Goal: Navigation & Orientation: Find specific page/section

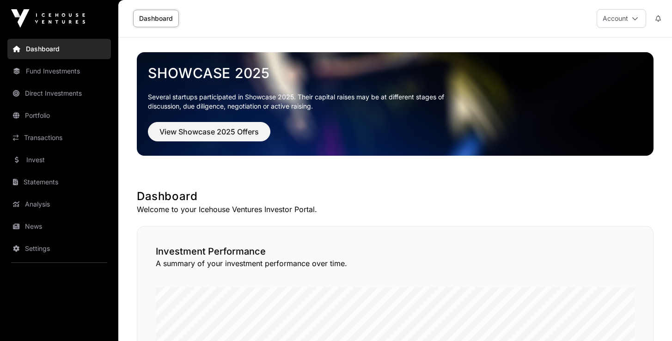
click at [30, 160] on link "Invest" at bounding box center [58, 160] width 103 height 20
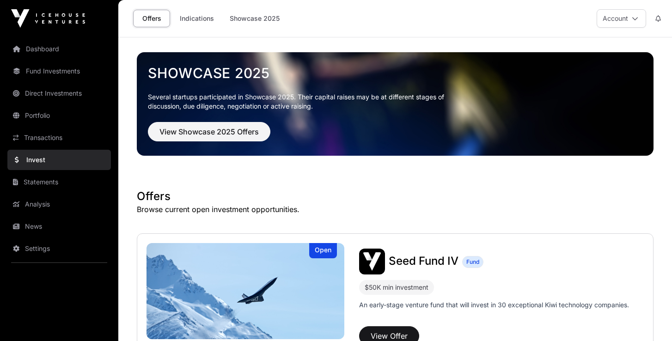
click at [73, 98] on link "Direct Investments" at bounding box center [58, 93] width 103 height 20
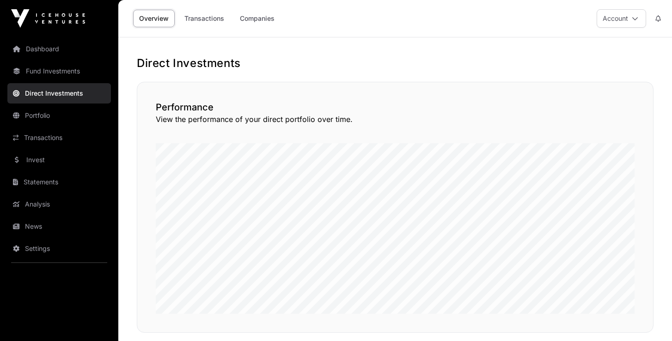
click at [271, 23] on link "Companies" at bounding box center [257, 19] width 47 height 18
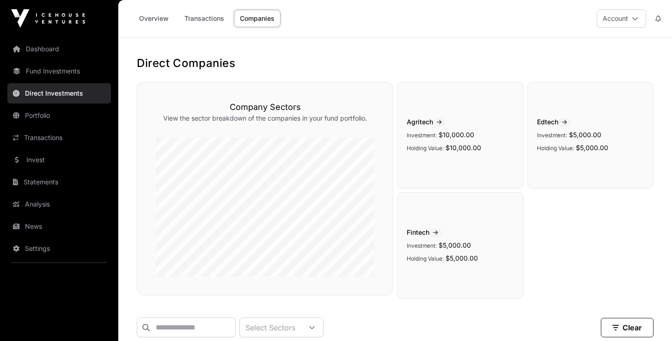
click at [41, 117] on link "Portfolio" at bounding box center [58, 115] width 103 height 20
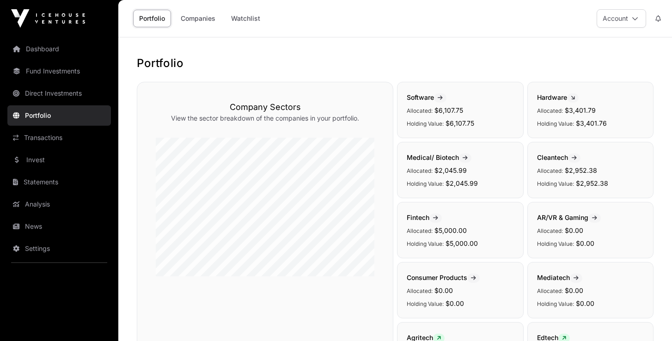
click at [198, 19] on link "Companies" at bounding box center [198, 19] width 47 height 18
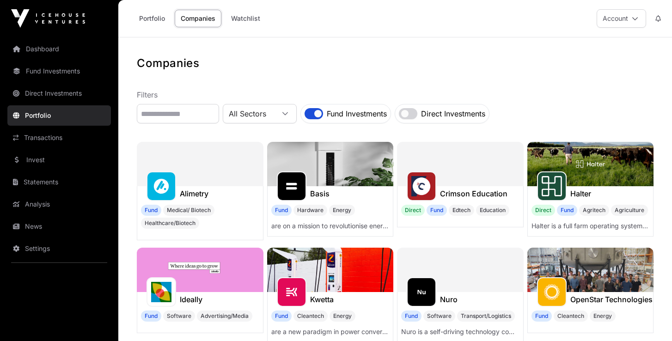
click at [251, 22] on link "Watchlist" at bounding box center [245, 19] width 41 height 18
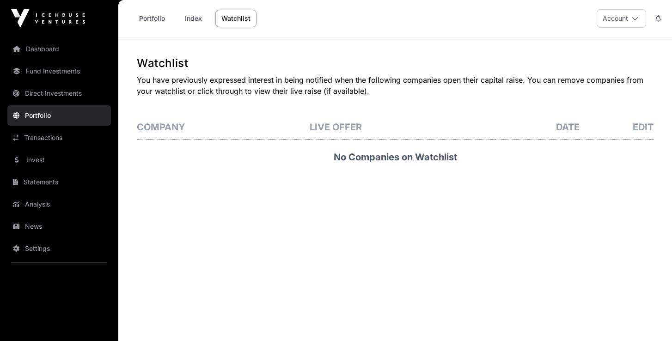
click at [153, 21] on link "Portfolio" at bounding box center [152, 19] width 38 height 18
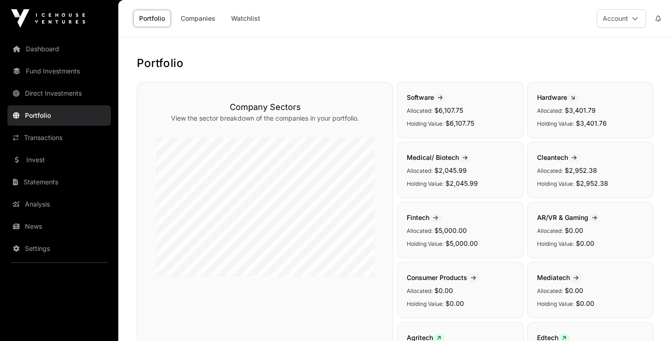
click at [39, 160] on link "Invest" at bounding box center [58, 160] width 103 height 20
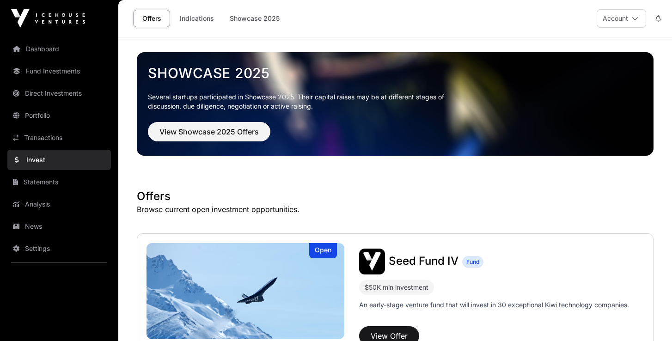
click at [206, 18] on link "Indications" at bounding box center [197, 19] width 46 height 18
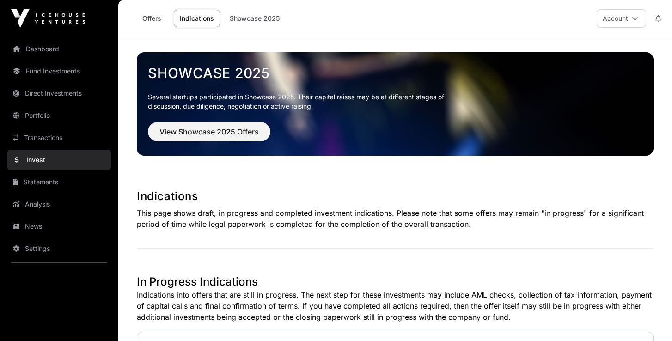
click at [634, 19] on icon at bounding box center [634, 18] width 6 height 6
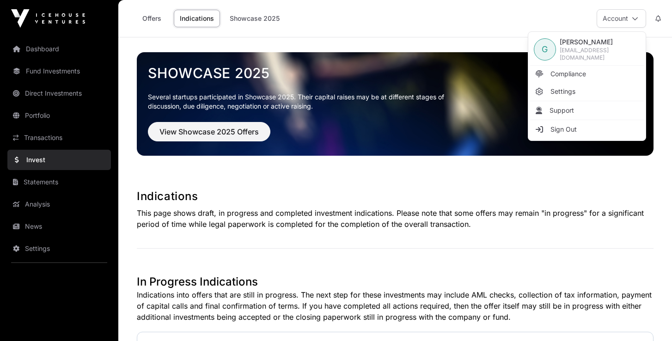
click at [552, 126] on span "Sign Out" at bounding box center [563, 129] width 26 height 9
